Goal: Find specific page/section: Find specific page/section

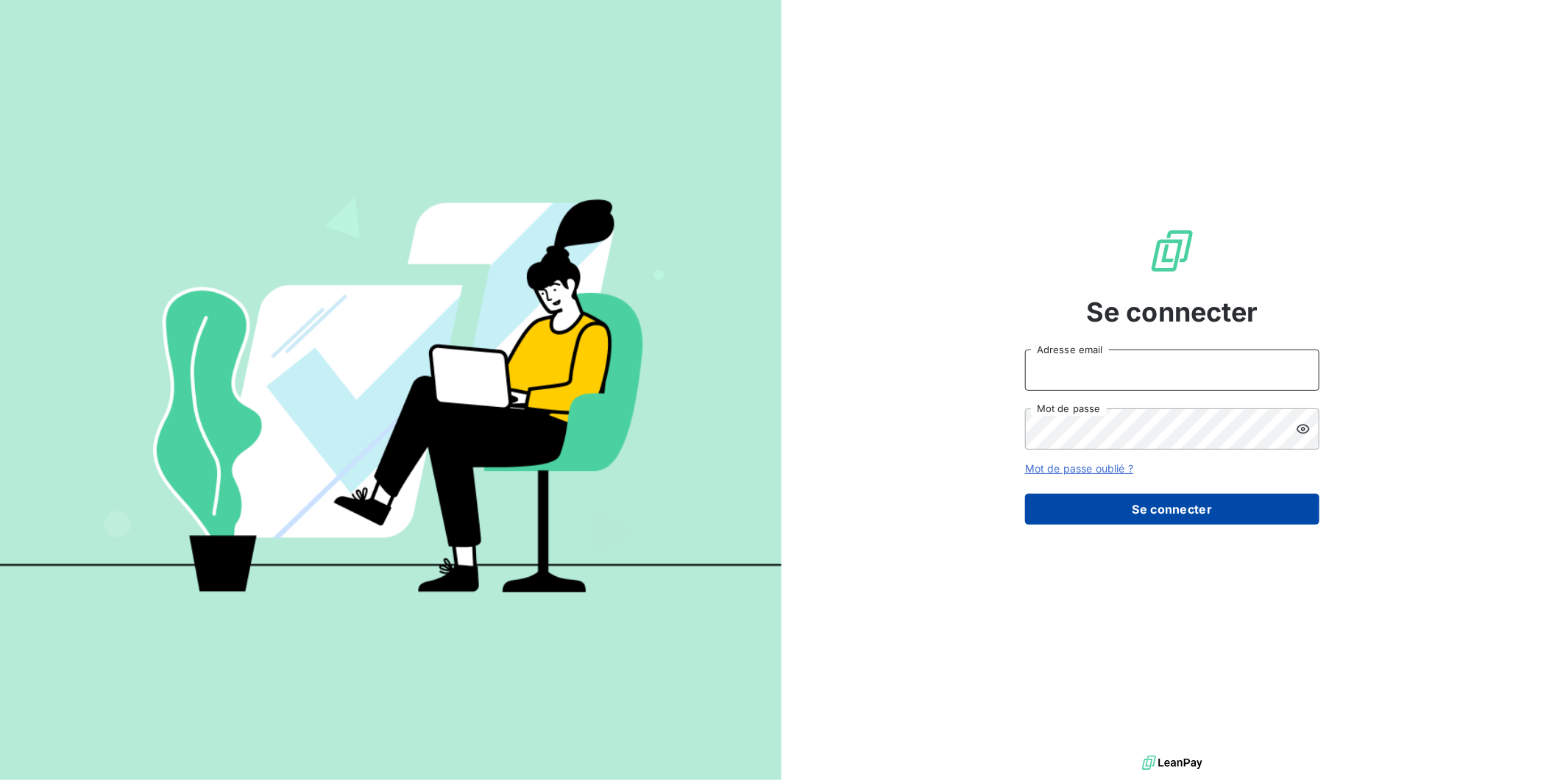
type input "jbohic@newcliptechnics.com"
click at [1151, 503] on button "Se connecter" at bounding box center [1172, 509] width 294 height 31
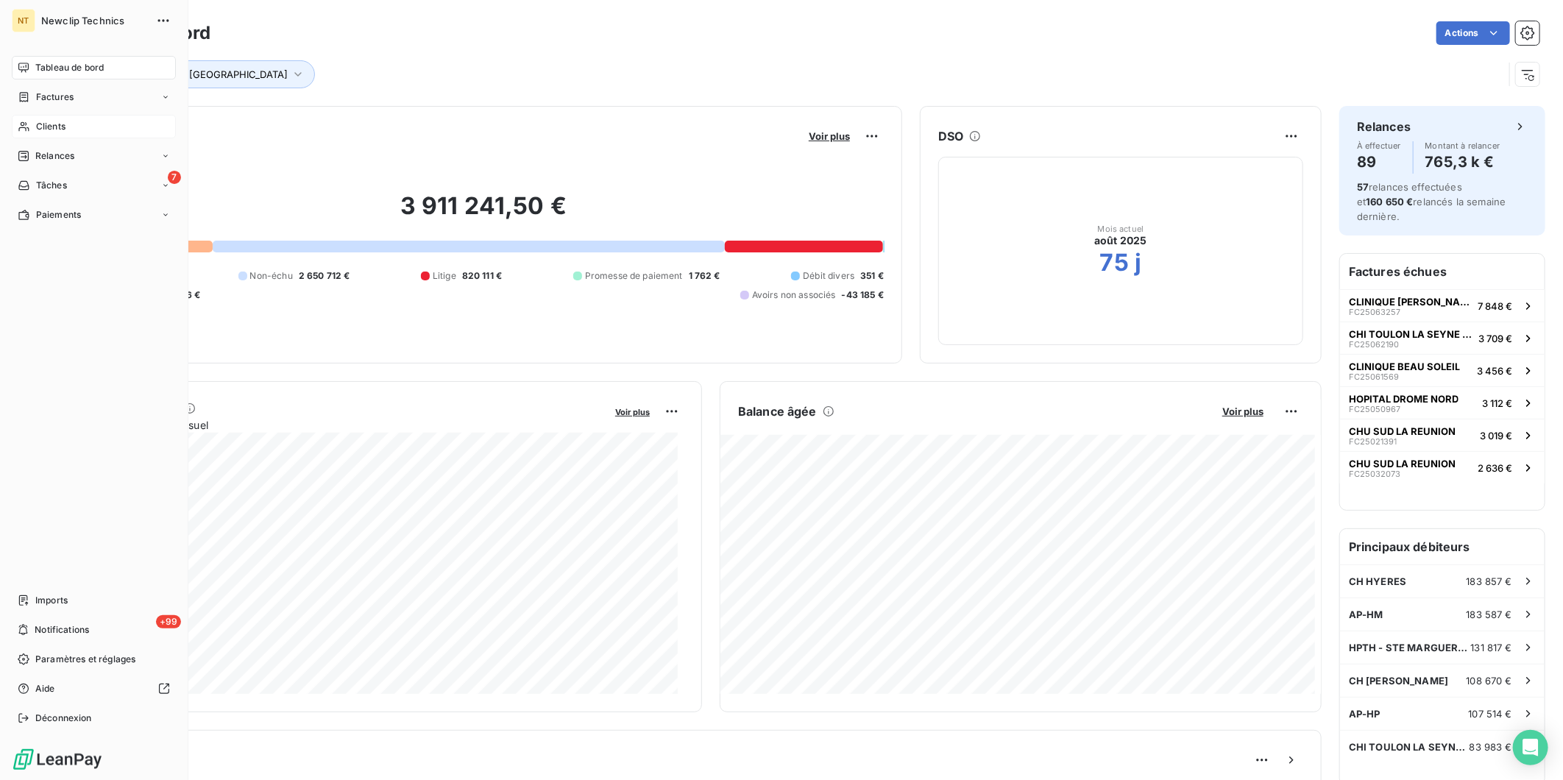
click at [60, 125] on span "Clients" at bounding box center [50, 126] width 29 height 13
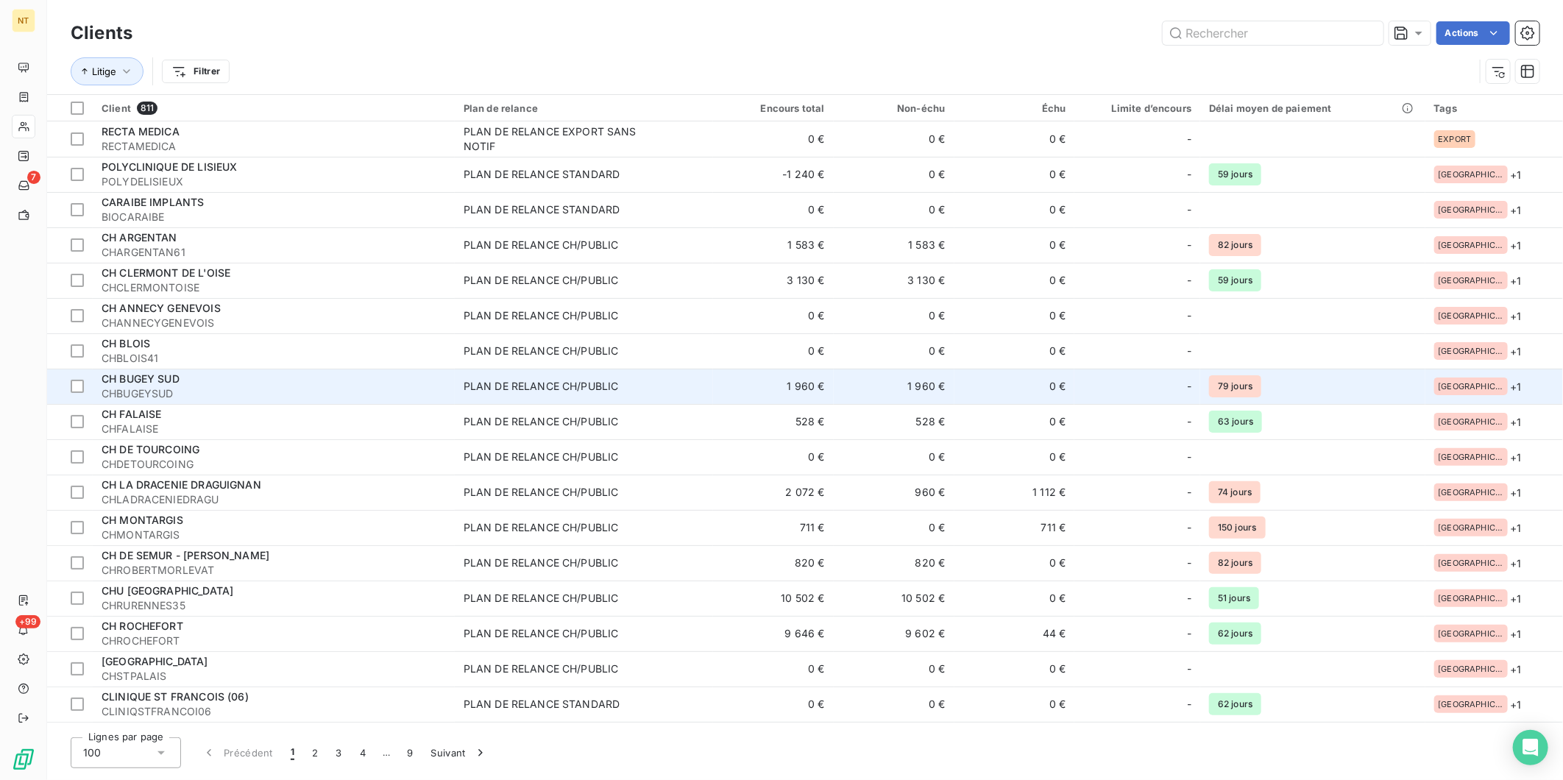
click at [536, 381] on div "PLAN DE RELANCE CH/PUBLIC" at bounding box center [541, 386] width 155 height 15
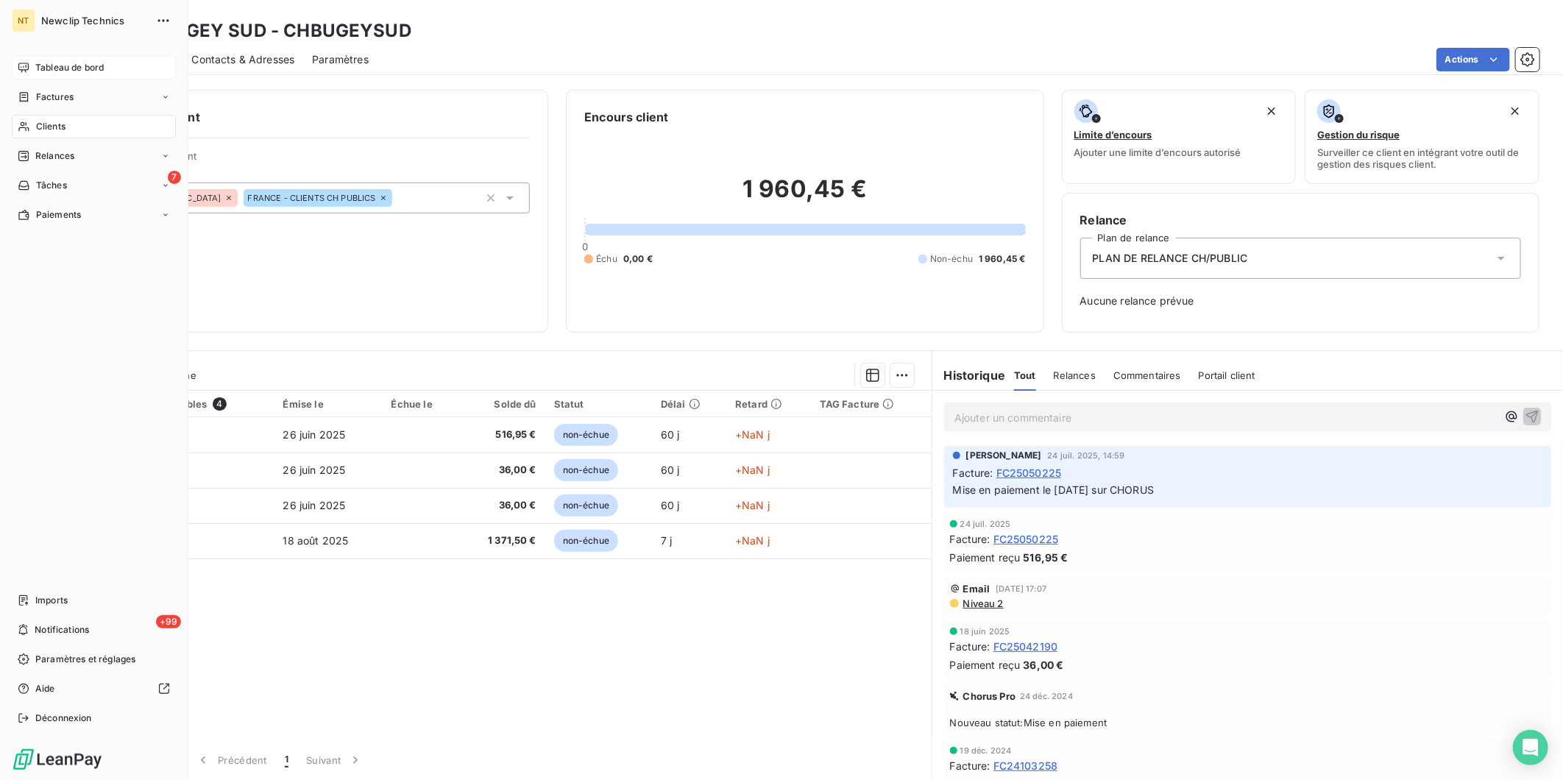
click at [35, 77] on div "Tableau de bord" at bounding box center [94, 68] width 164 height 24
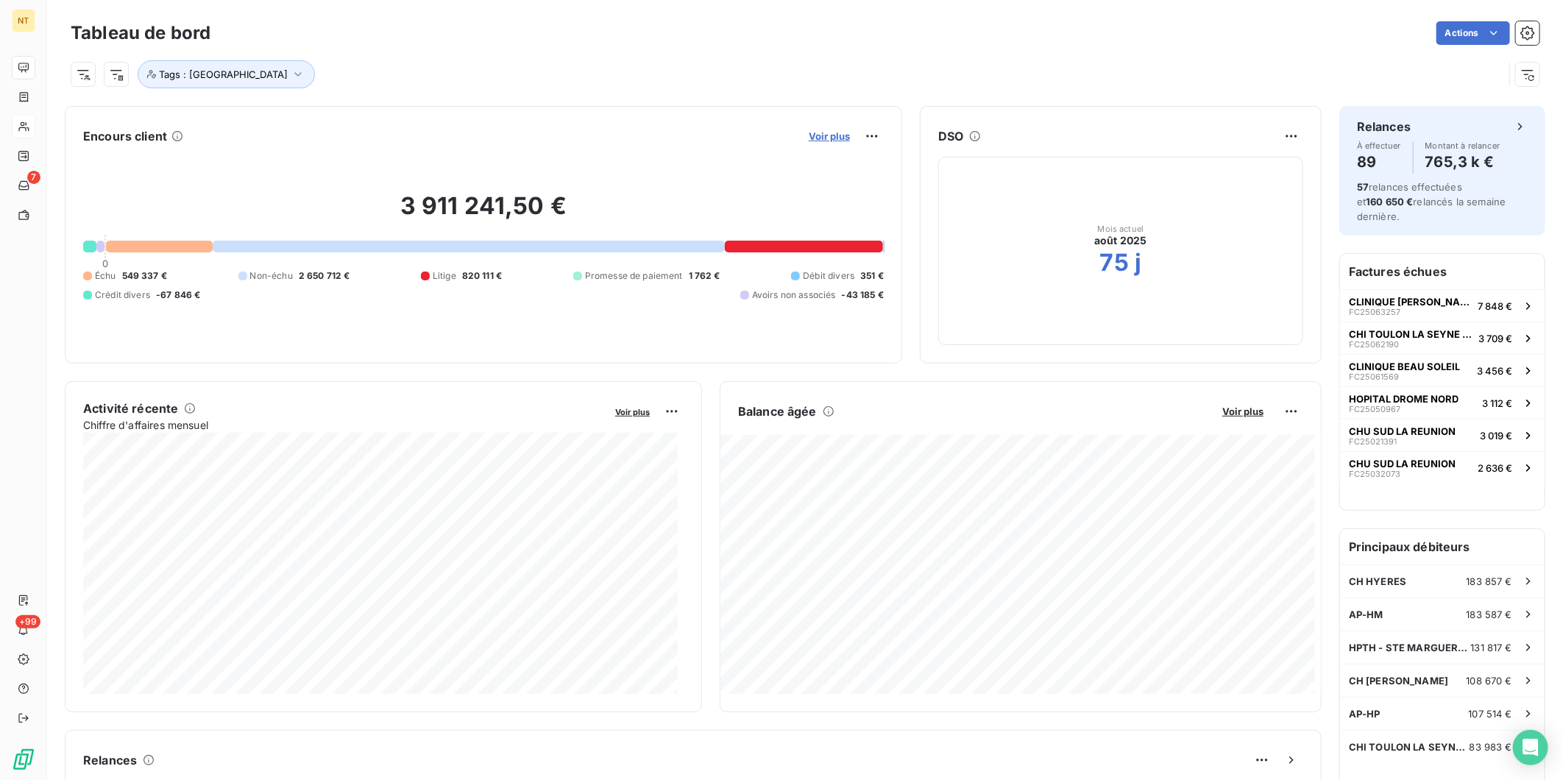
click at [812, 135] on span "Voir plus" at bounding box center [829, 136] width 41 height 12
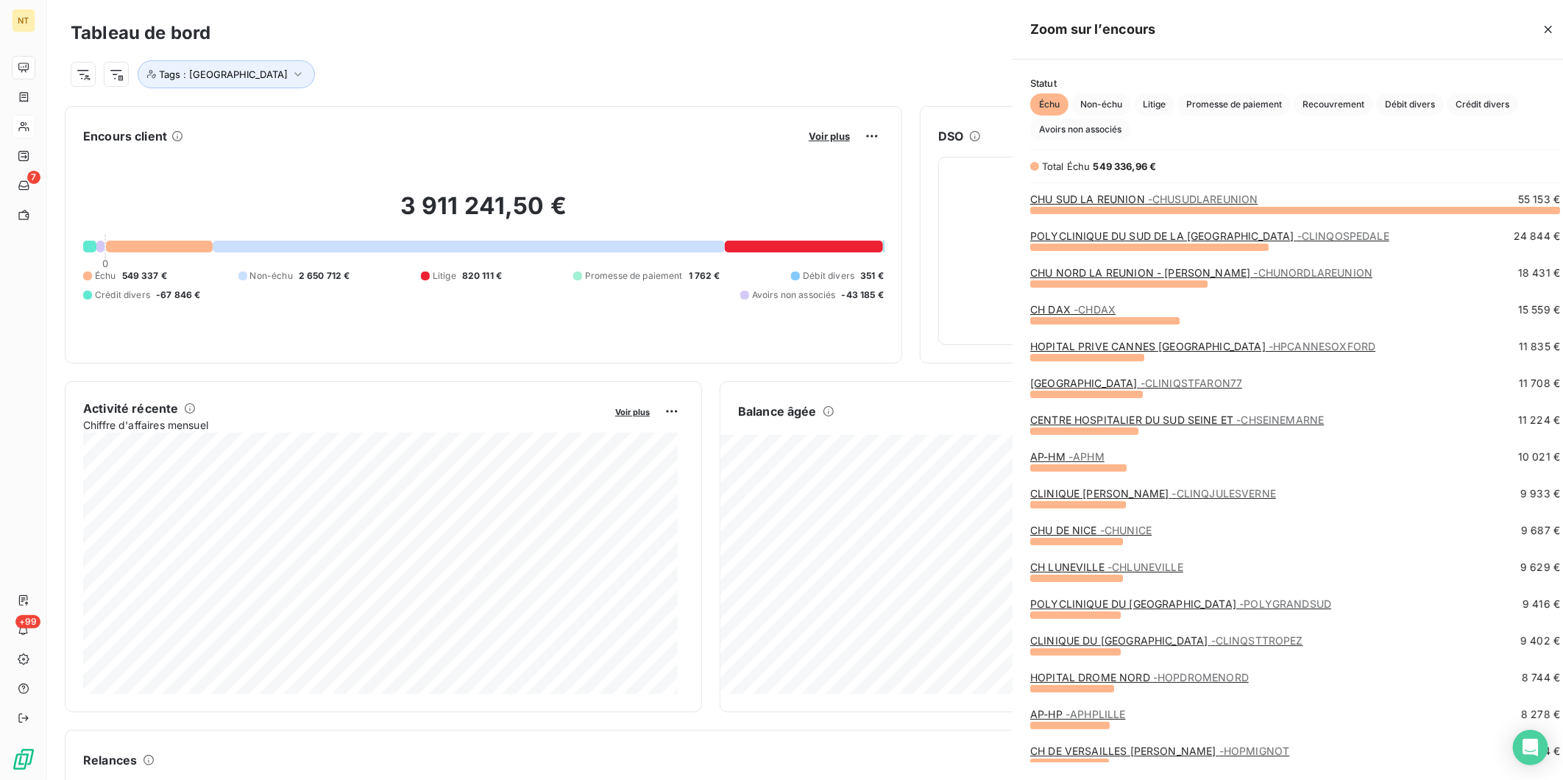
scroll to position [557, 553]
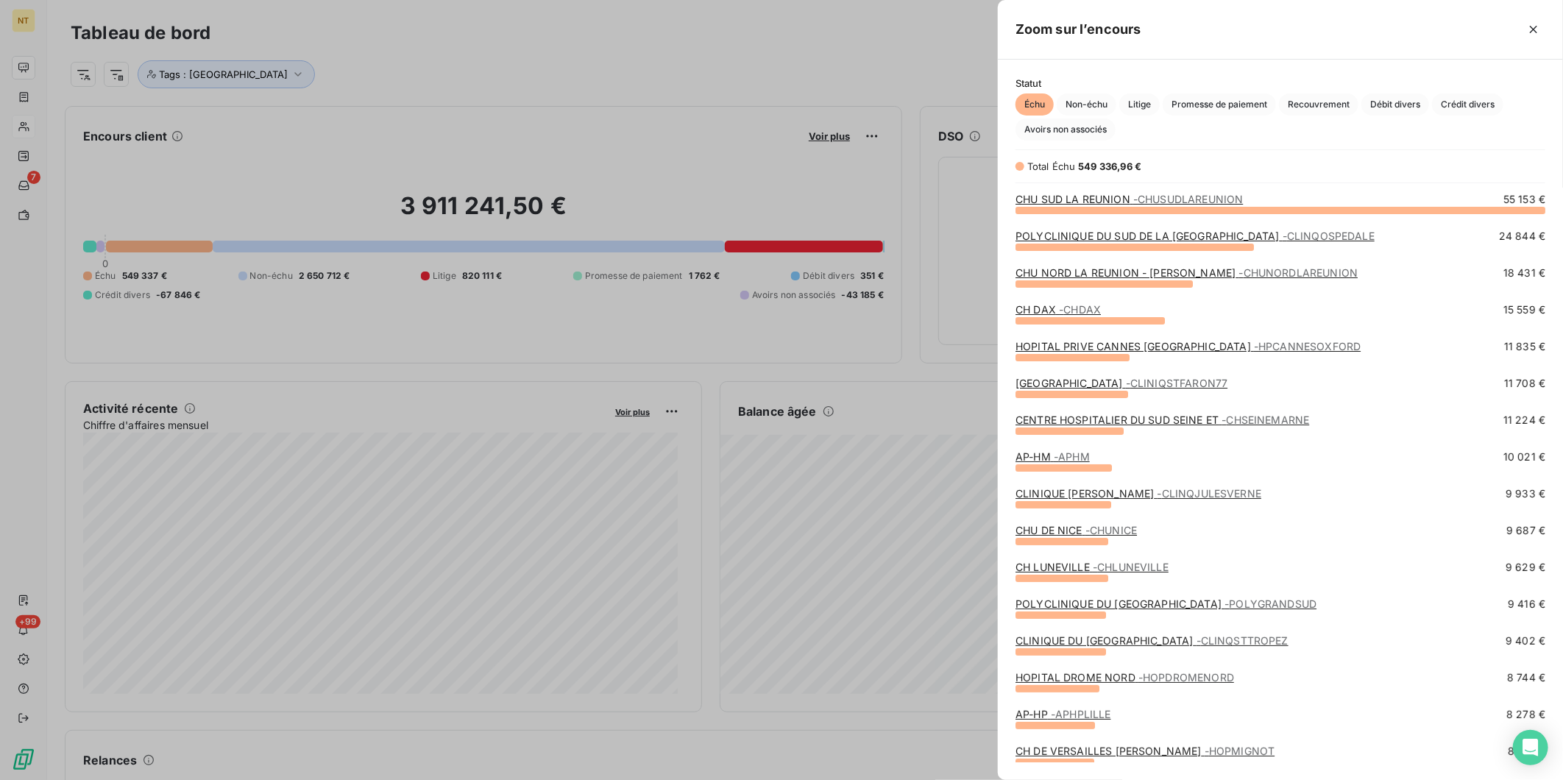
click at [1128, 416] on link "CENTRE HOSPITALIER DU SUD SEINE ET - [GEOGRAPHIC_DATA]" at bounding box center [1162, 420] width 294 height 13
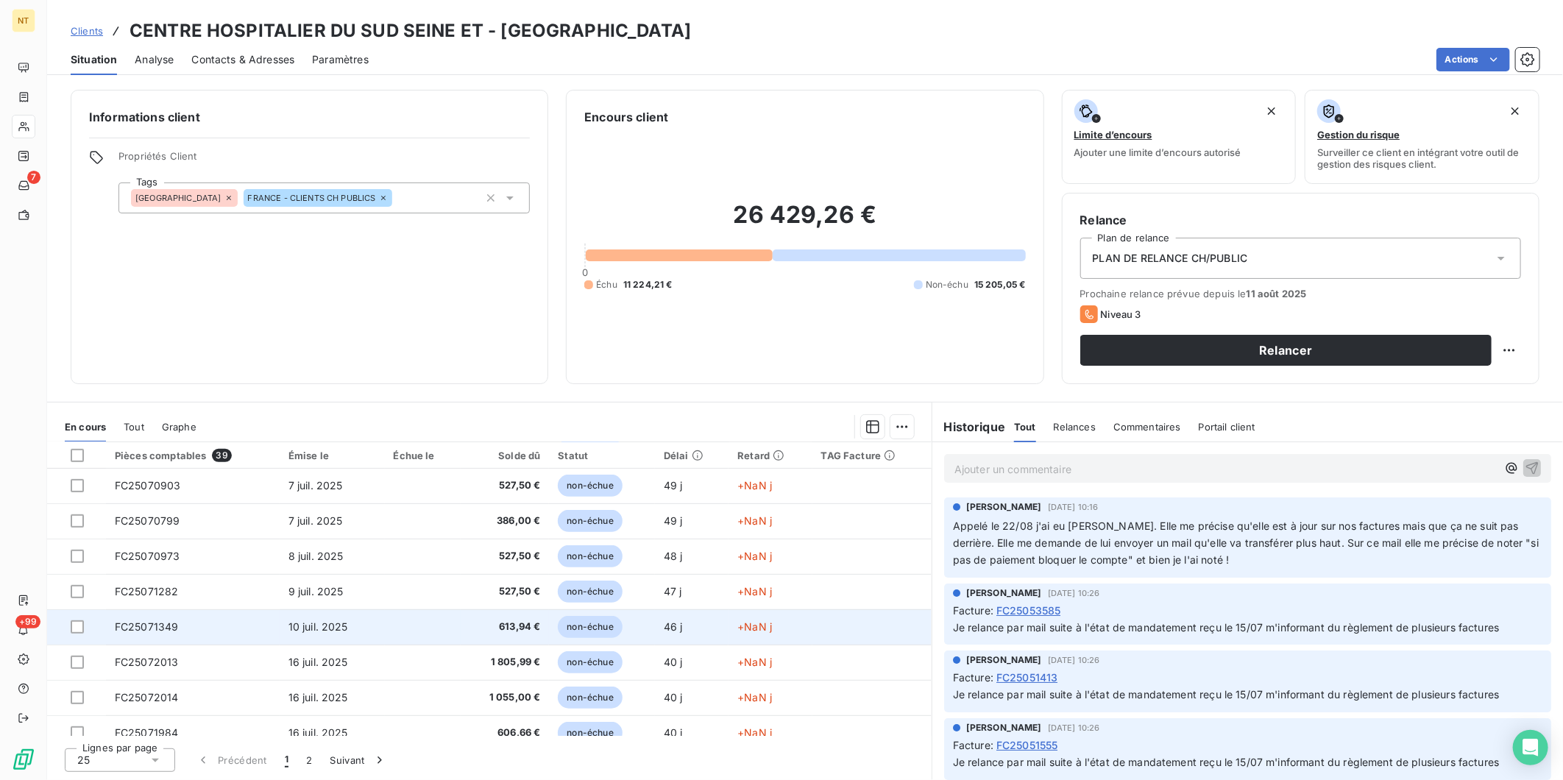
scroll to position [616, 0]
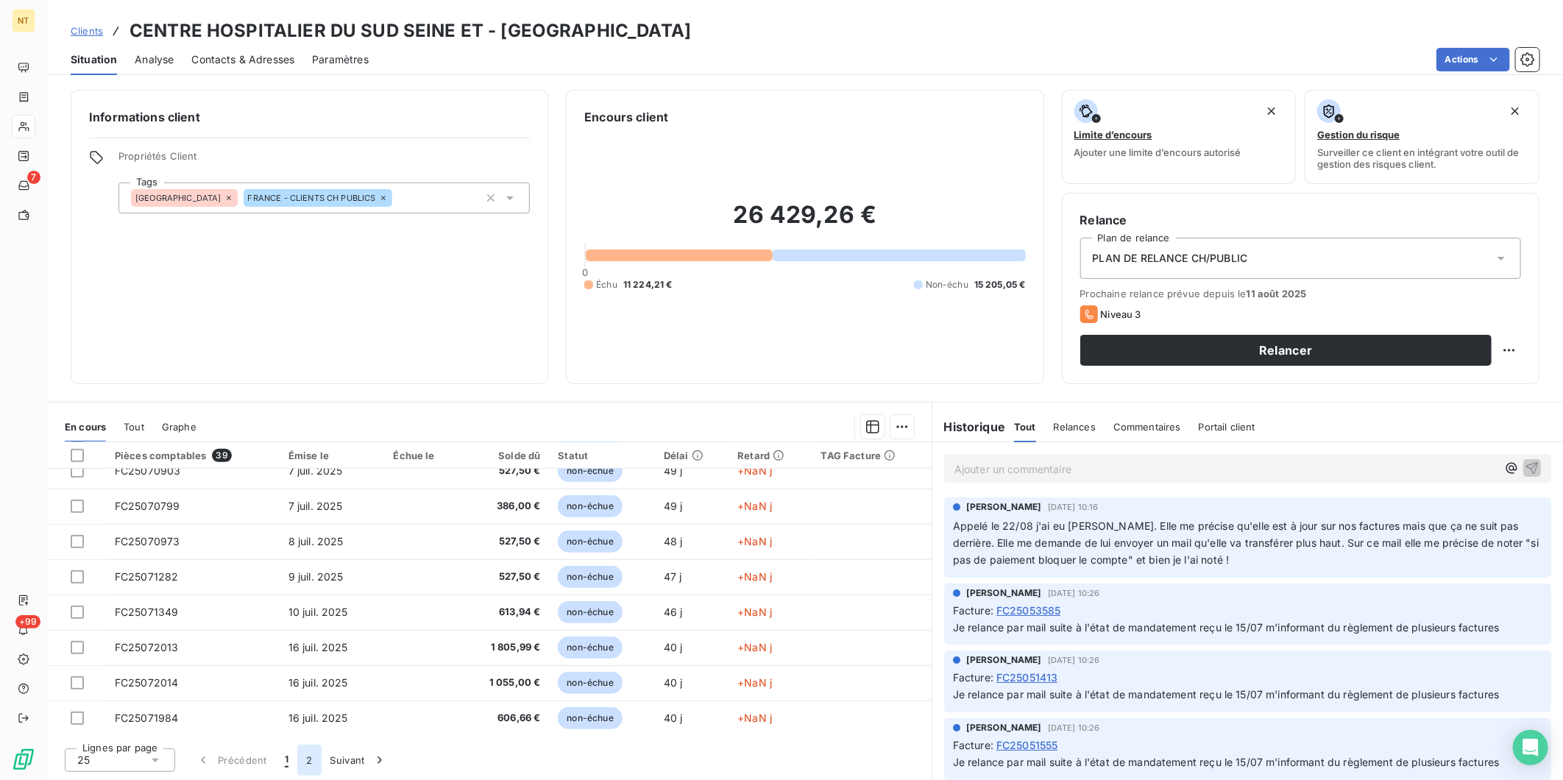
click at [311, 761] on button "2" at bounding box center [309, 760] width 24 height 31
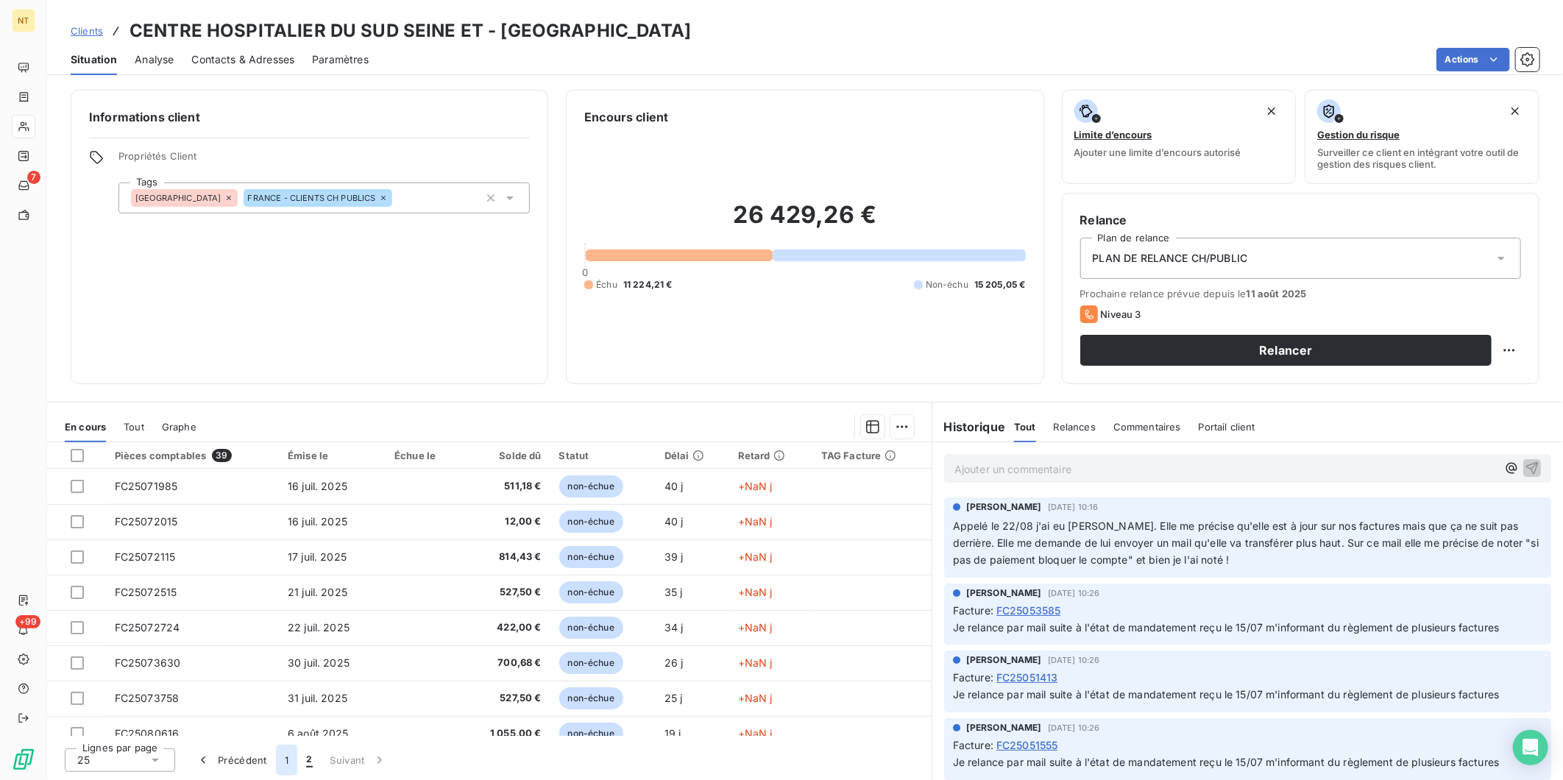
click at [289, 766] on button "1" at bounding box center [286, 760] width 21 height 31
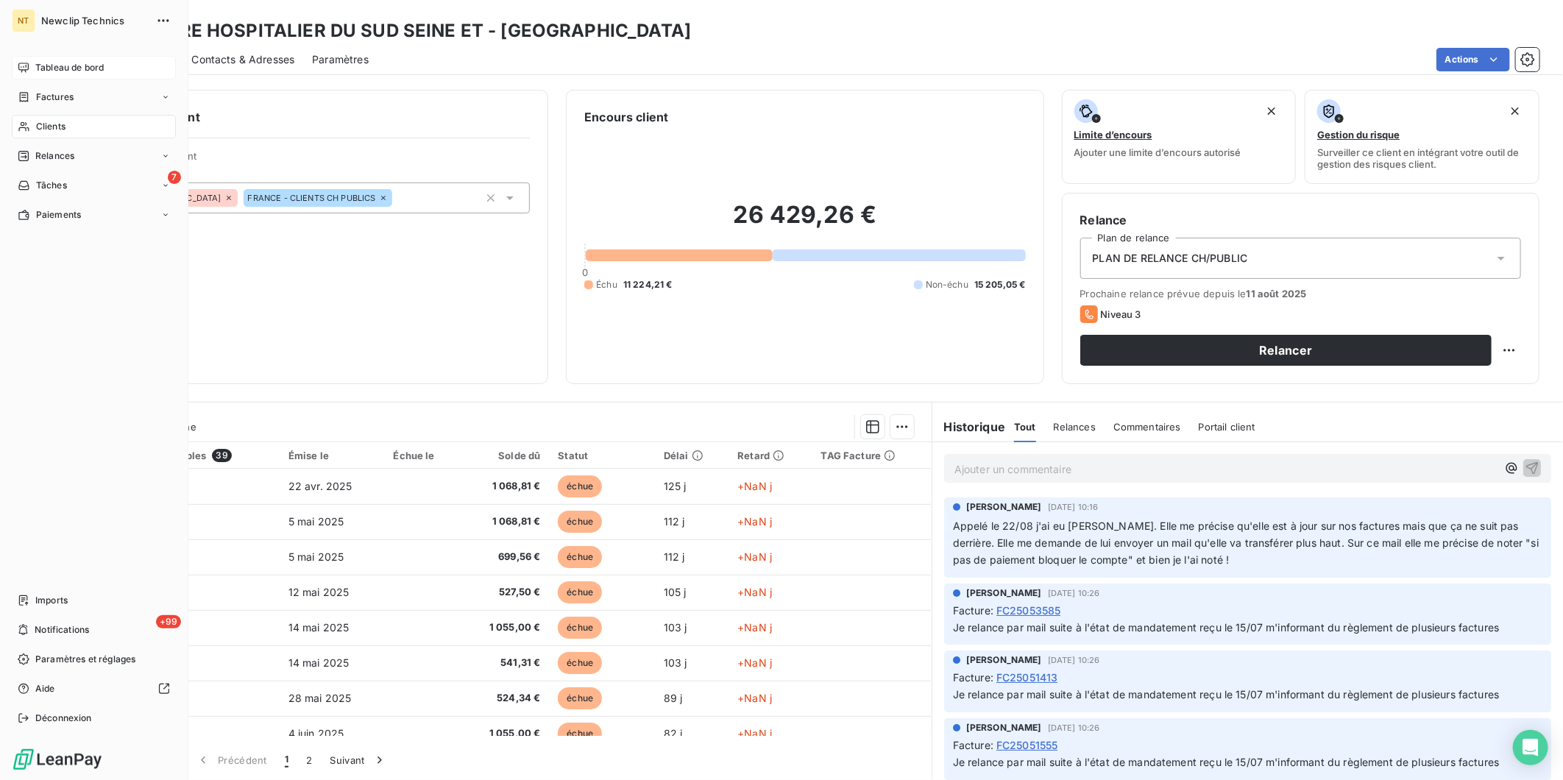
click at [35, 67] on span "Tableau de bord" at bounding box center [69, 67] width 68 height 13
